Goal: Communication & Community: Answer question/provide support

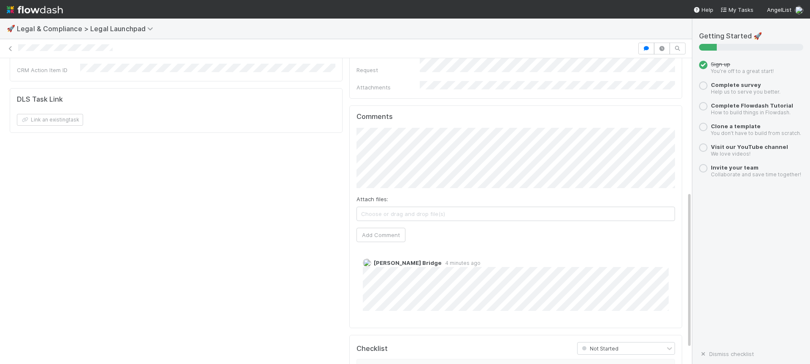
scroll to position [291, 0]
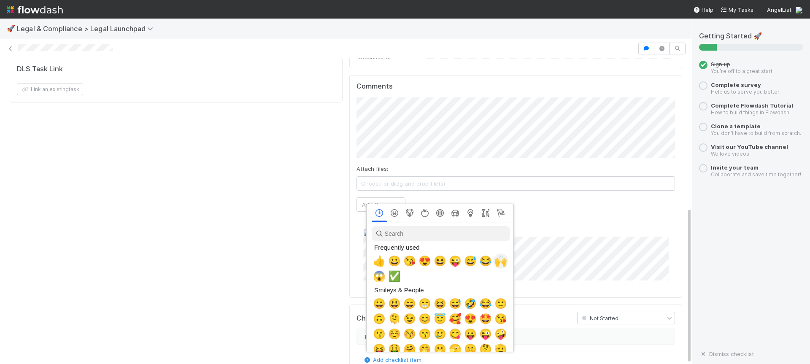
click at [503, 262] on span "🙌" at bounding box center [501, 261] width 13 height 12
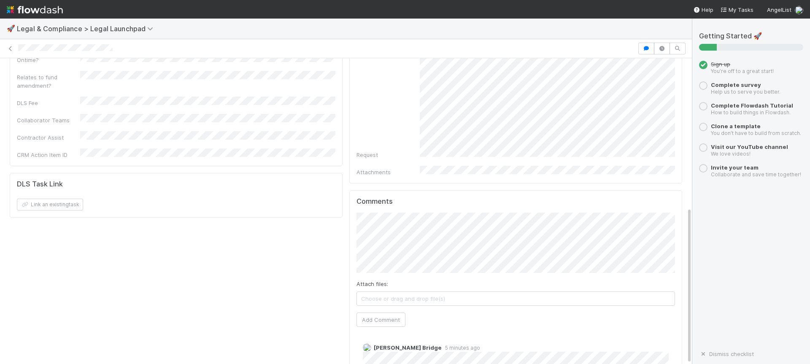
scroll to position [0, 0]
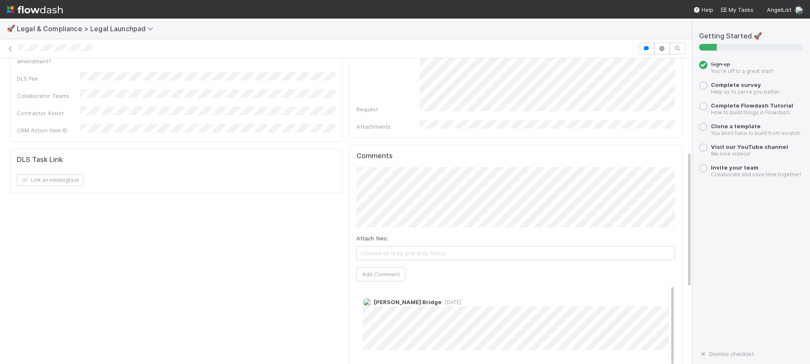
scroll to position [207, 0]
click at [430, 185] on input "text" at bounding box center [463, 183] width 116 height 14
type input "[URL][DOMAIN_NAME][PERSON_NAME]"
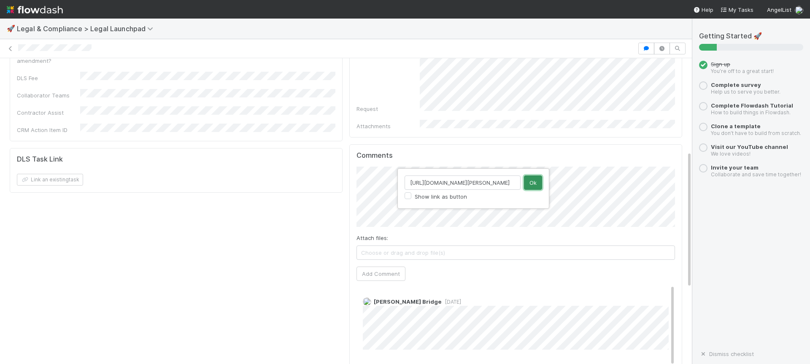
click at [534, 186] on button "Ok" at bounding box center [533, 183] width 18 height 14
click at [377, 265] on button "Add Comment" at bounding box center [381, 272] width 49 height 14
